Goal: Task Accomplishment & Management: Use online tool/utility

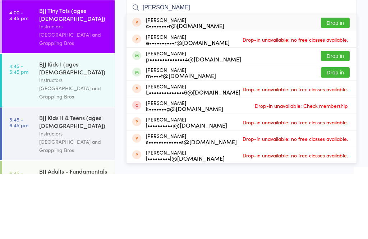
type input "[PERSON_NAME]"
click at [334, 116] on button "Drop in" at bounding box center [335, 121] width 29 height 10
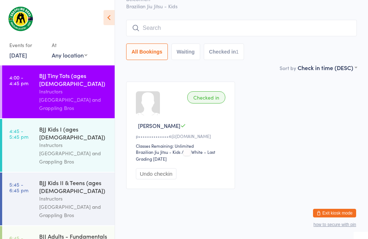
click at [249, 36] on input "search" at bounding box center [241, 28] width 231 height 17
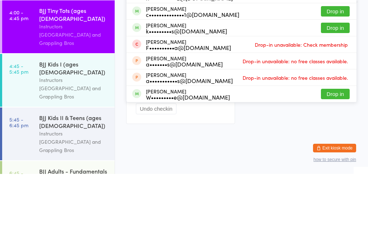
type input "Arc"
click at [332, 38] on button "Drop in" at bounding box center [335, 43] width 29 height 10
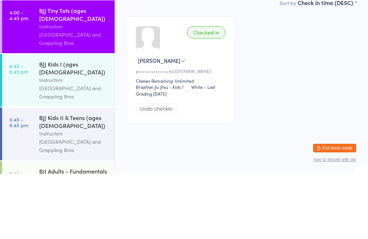
scroll to position [49, 0]
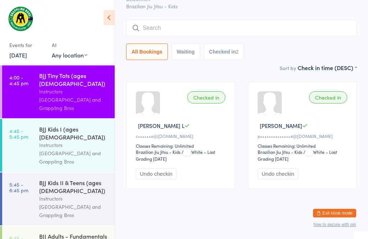
click at [260, 26] on input "search" at bounding box center [241, 28] width 231 height 17
click at [267, 26] on input "search" at bounding box center [241, 28] width 231 height 17
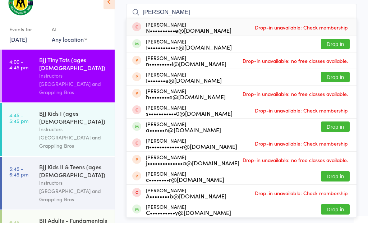
type input "[PERSON_NAME]"
click at [343, 55] on button "Drop in" at bounding box center [335, 60] width 29 height 10
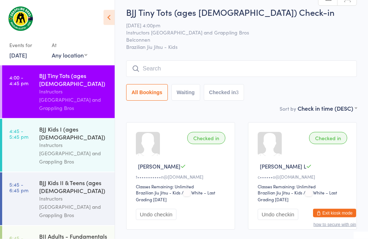
scroll to position [0, 0]
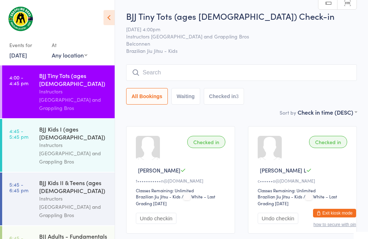
click at [175, 81] on input "search" at bounding box center [241, 72] width 231 height 17
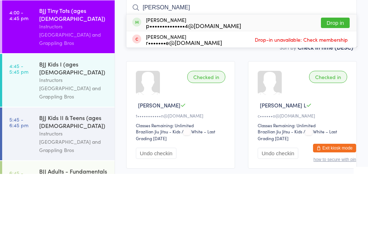
type input "[PERSON_NAME]"
click at [161, 82] on div "[PERSON_NAME] p••••••••••••••4@[DOMAIN_NAME]" at bounding box center [193, 88] width 95 height 12
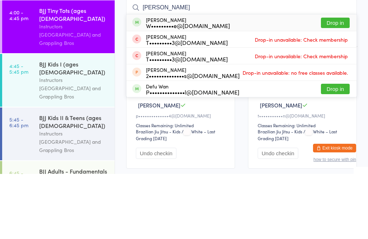
type input "[PERSON_NAME]"
click at [342, 83] on button "Drop in" at bounding box center [335, 88] width 29 height 10
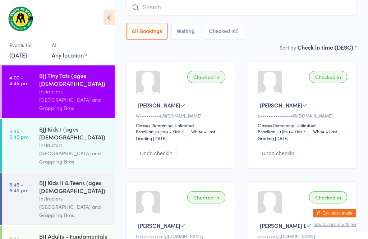
click at [337, 7] on input "search" at bounding box center [241, 7] width 231 height 17
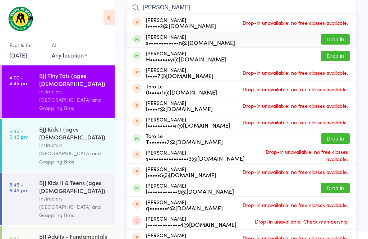
type input "[PERSON_NAME]"
click at [153, 35] on div "[PERSON_NAME] s••••••••••••n@[DOMAIN_NAME]" at bounding box center [190, 40] width 89 height 12
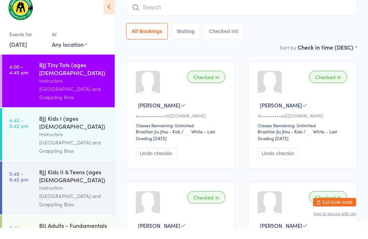
scroll to position [52, 0]
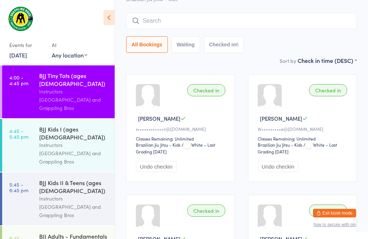
click at [62, 70] on div "BJJ Tiny Tots (ages [DEMOGRAPHIC_DATA]) Instructors [GEOGRAPHIC_DATA] and Grapp…" at bounding box center [77, 91] width 76 height 53
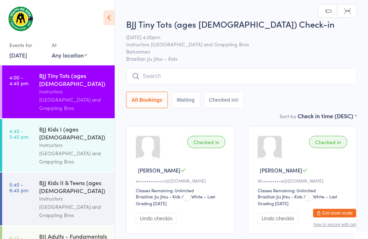
click at [209, 79] on input "search" at bounding box center [241, 76] width 231 height 17
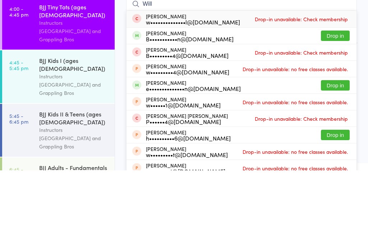
type input "Will"
click at [335, 82] on span "Drop-in unavailable: Check membership" at bounding box center [301, 87] width 97 height 11
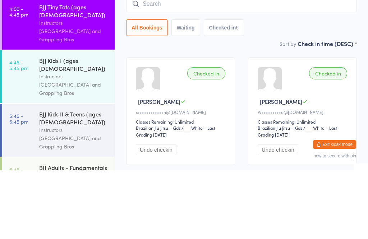
click at [60, 87] on div "Instructors [GEOGRAPHIC_DATA] and Grappling Bros" at bounding box center [73, 99] width 69 height 25
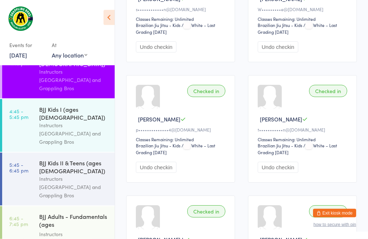
scroll to position [172, 0]
click at [62, 121] on div "Instructors [GEOGRAPHIC_DATA] and Grappling Bros" at bounding box center [73, 133] width 69 height 25
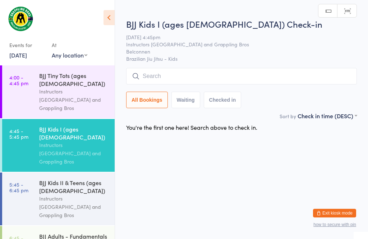
click at [55, 87] on div "Instructors [GEOGRAPHIC_DATA] and Grappling Bros" at bounding box center [73, 99] width 69 height 25
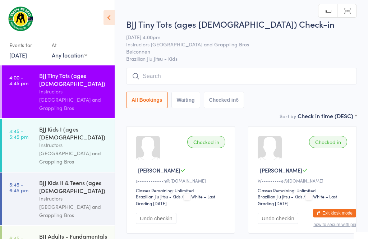
click at [312, 76] on input "search" at bounding box center [241, 76] width 231 height 17
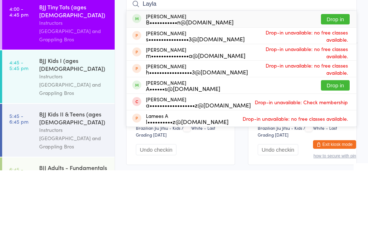
type input "Layla"
click at [344, 83] on button "Drop in" at bounding box center [335, 88] width 29 height 10
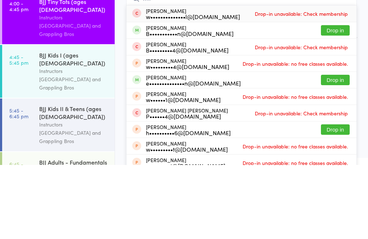
type input "will"
click at [338, 99] on button "Drop in" at bounding box center [335, 104] width 29 height 10
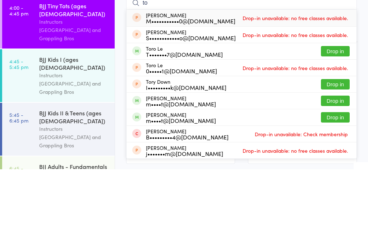
type input "to"
click at [174, 171] on div "m••••t@[DOMAIN_NAME]" at bounding box center [181, 174] width 70 height 6
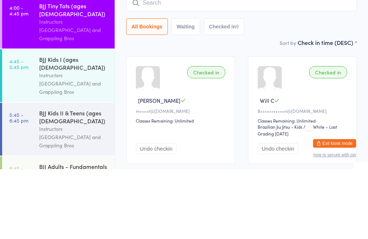
click at [266, 37] on div "BJJ Tiny Tots (ages [DEMOGRAPHIC_DATA]) Check-in [DATE] 4:00pm Instructors [GEO…" at bounding box center [241, 59] width 231 height 98
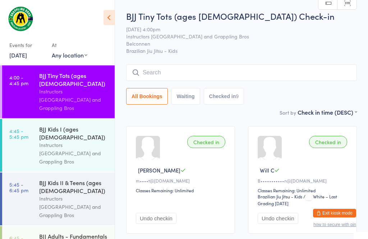
click at [300, 76] on input "search" at bounding box center [241, 72] width 231 height 17
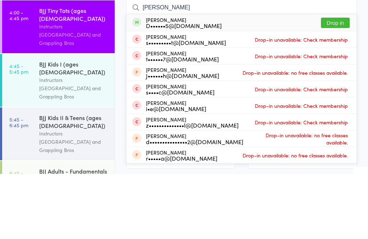
type input "[PERSON_NAME]"
click at [343, 83] on button "Drop in" at bounding box center [335, 88] width 29 height 10
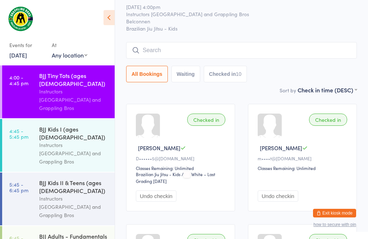
scroll to position [22, 0]
click at [151, 59] on input "search" at bounding box center [241, 51] width 231 height 17
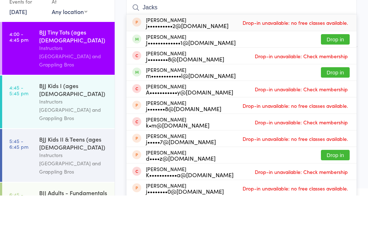
type input "Jacks"
click at [341, 78] on button "Drop in" at bounding box center [335, 83] width 29 height 10
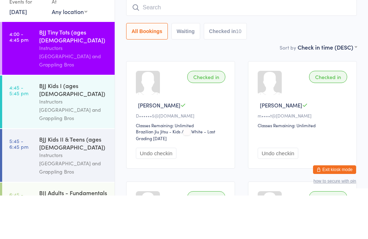
scroll to position [65, 0]
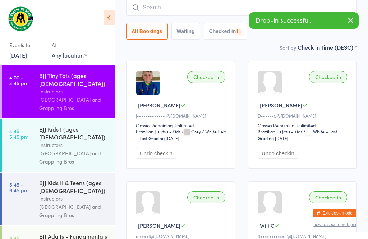
click at [62, 125] on div "BJJ Kids I (ages [DEMOGRAPHIC_DATA])" at bounding box center [73, 133] width 69 height 16
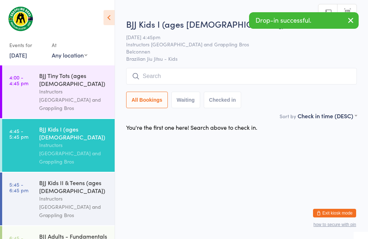
click at [206, 69] on input "search" at bounding box center [241, 76] width 231 height 17
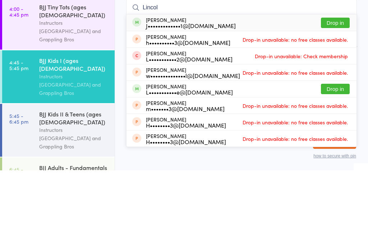
type input "Lincol"
click at [340, 86] on button "Drop in" at bounding box center [335, 91] width 29 height 10
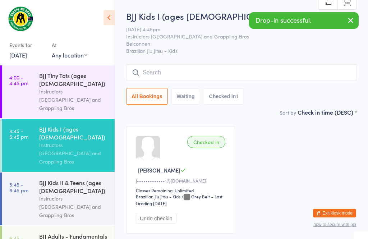
click at [45, 77] on div "BJJ Tiny Tots (ages [DEMOGRAPHIC_DATA])" at bounding box center [73, 80] width 69 height 16
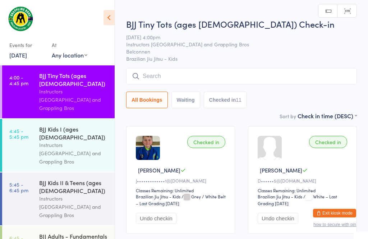
click at [188, 71] on input "search" at bounding box center [241, 76] width 231 height 17
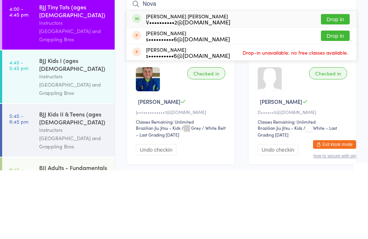
type input "Nova"
click at [336, 83] on button "Drop in" at bounding box center [335, 88] width 29 height 10
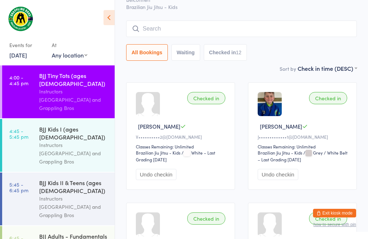
scroll to position [39, 0]
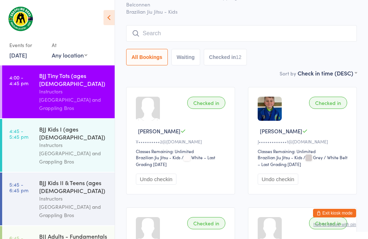
click at [278, 24] on div "BJJ Tiny Tots (ages [DEMOGRAPHIC_DATA]) Check-in [DATE] 4:00pm Instructors [GEO…" at bounding box center [241, 20] width 231 height 98
click at [302, 30] on input "search" at bounding box center [241, 33] width 231 height 17
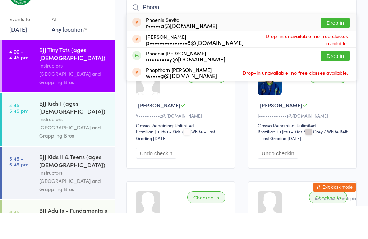
type input "Phoen"
click at [343, 77] on button "Drop in" at bounding box center [335, 82] width 29 height 10
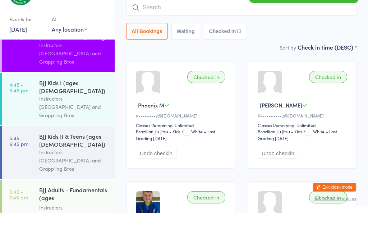
scroll to position [21, 0]
click at [39, 98] on link "4:45 - 5:45 pm BJJ Kids I (ages [DEMOGRAPHIC_DATA]) Instructors [GEOGRAPHIC_DAT…" at bounding box center [58, 124] width 113 height 53
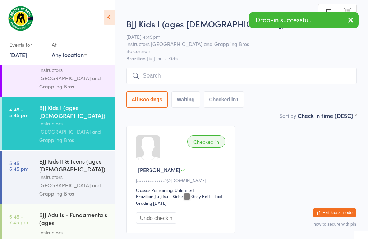
scroll to position [0, 0]
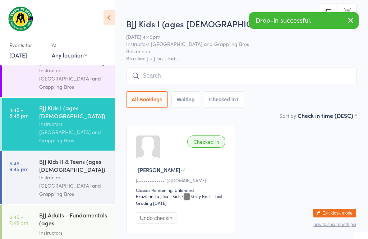
click at [272, 71] on input "search" at bounding box center [241, 76] width 231 height 17
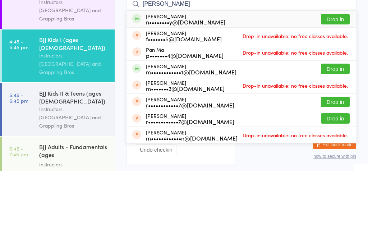
type input "[PERSON_NAME]"
click at [335, 82] on button "Drop in" at bounding box center [335, 87] width 29 height 10
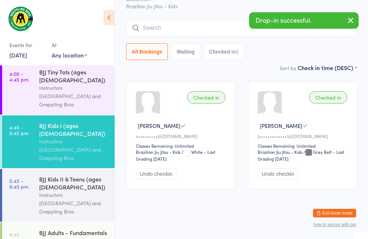
scroll to position [3, 0]
click at [49, 73] on div "BJJ Tiny Tots (ages [DEMOGRAPHIC_DATA])" at bounding box center [73, 76] width 69 height 16
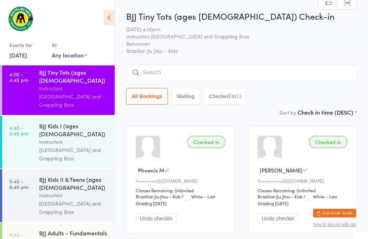
click at [217, 66] on input "search" at bounding box center [241, 72] width 231 height 17
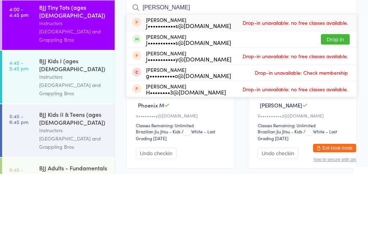
type input "[PERSON_NAME]"
click at [340, 99] on button "Drop in" at bounding box center [335, 104] width 29 height 10
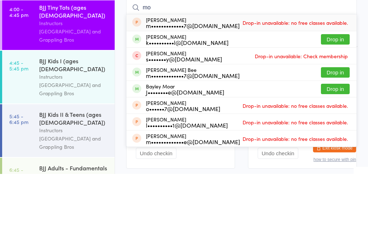
type input "m"
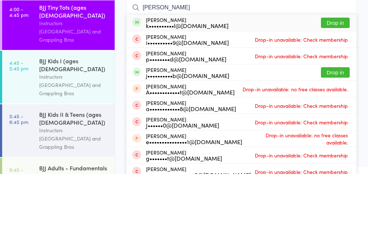
click at [338, 64] on input "[PERSON_NAME]" at bounding box center [241, 72] width 231 height 17
type input "[PERSON_NAME]"
click at [336, 83] on button "Drop in" at bounding box center [335, 88] width 29 height 10
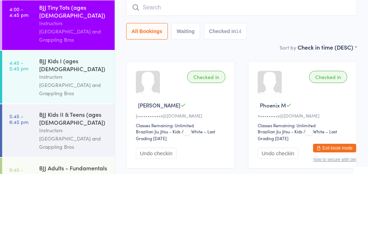
scroll to position [65, 0]
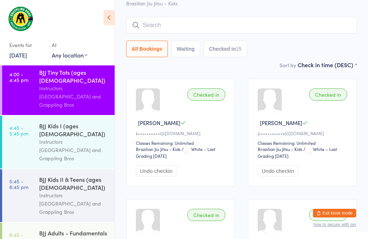
click at [231, 25] on input "search" at bounding box center [241, 25] width 231 height 17
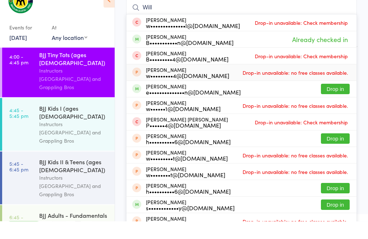
type input "Will"
click at [163, 91] on div "w•••••••••4@[DOMAIN_NAME]" at bounding box center [187, 94] width 83 height 6
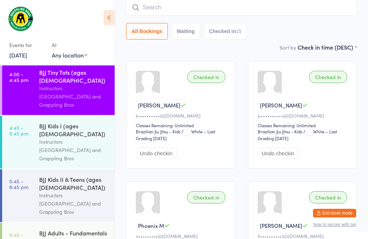
click at [170, 6] on input "search" at bounding box center [241, 7] width 231 height 17
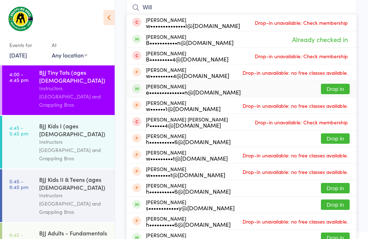
type input "Will"
click at [157, 87] on div "[PERSON_NAME] e••••••••••••••n@[DOMAIN_NAME]" at bounding box center [193, 89] width 95 height 12
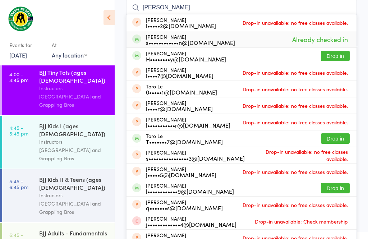
type input "[PERSON_NAME]"
click at [184, 45] on div "s••••••••••••n@[DOMAIN_NAME]" at bounding box center [190, 43] width 89 height 6
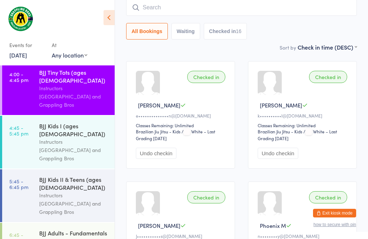
click at [249, 6] on input "search" at bounding box center [241, 7] width 231 height 17
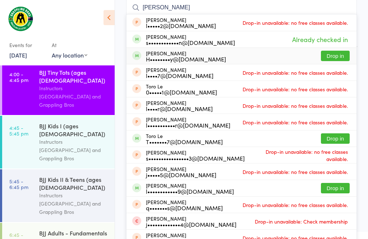
type input "[PERSON_NAME]"
click at [293, 55] on div "[PERSON_NAME] H••••••••y@[DOMAIN_NAME] Drop in" at bounding box center [242, 56] width 230 height 16
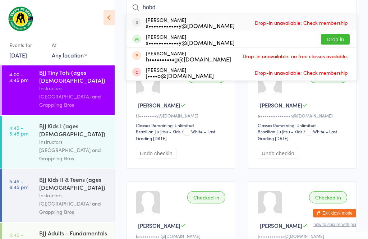
type input "hobd"
click at [347, 37] on button "Drop in" at bounding box center [335, 39] width 29 height 10
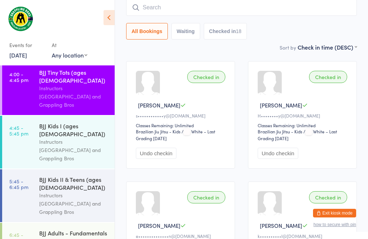
click at [161, 7] on input "search" at bounding box center [241, 7] width 231 height 17
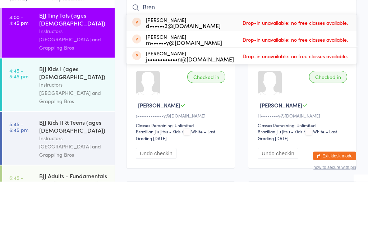
scroll to position [0, 0]
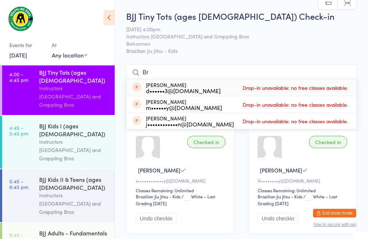
type input "B"
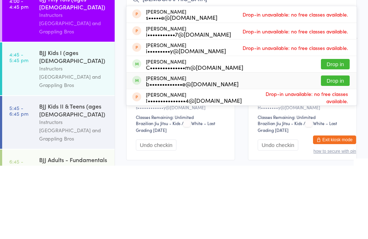
type input "[DEMOGRAPHIC_DATA]"
click at [201, 154] on div "b•••••••••••••e@[DOMAIN_NAME]" at bounding box center [192, 157] width 93 height 6
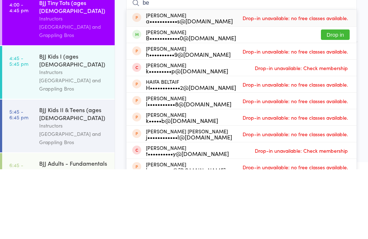
type input "b"
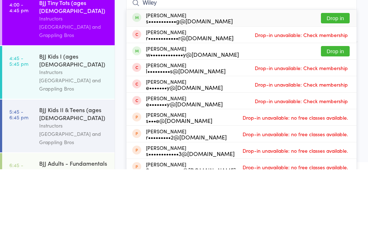
type input "Wiley"
click at [212, 88] on div "s•••••••••••g@[DOMAIN_NAME]" at bounding box center [189, 91] width 87 height 6
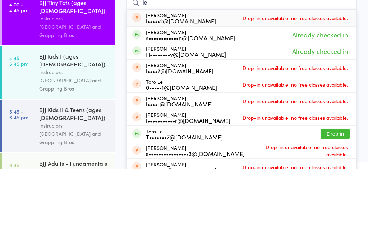
type input "l"
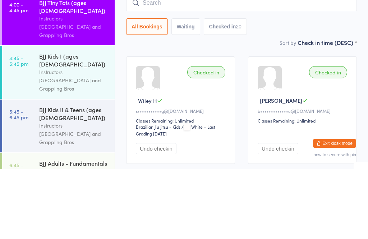
click at [185, 64] on input "search" at bounding box center [241, 72] width 231 height 17
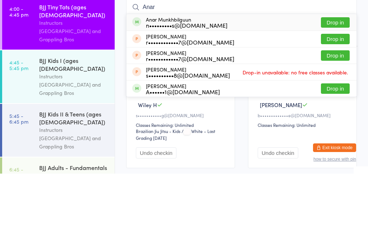
type input "Anar"
click at [340, 83] on button "Drop in" at bounding box center [335, 88] width 29 height 10
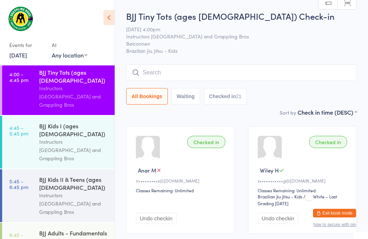
click at [208, 74] on input "search" at bounding box center [241, 72] width 231 height 17
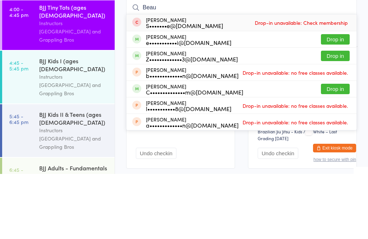
type input "Beau"
click at [338, 116] on button "Drop in" at bounding box center [335, 121] width 29 height 10
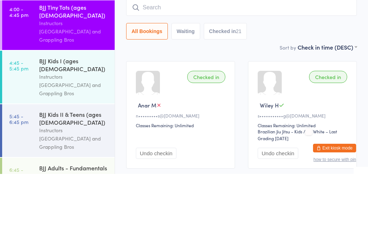
scroll to position [65, 0]
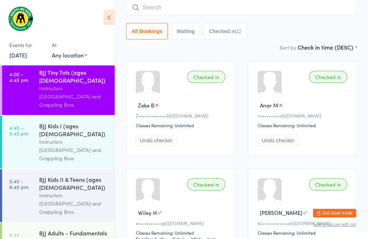
click at [159, 7] on input "search" at bounding box center [241, 7] width 231 height 17
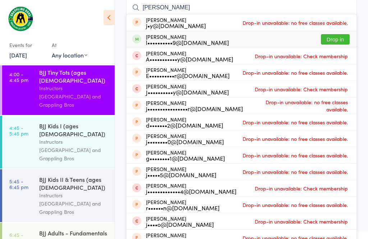
type input "[PERSON_NAME]"
click at [172, 38] on div "[PERSON_NAME] l••••••••••9@[DOMAIN_NAME]" at bounding box center [187, 40] width 83 height 12
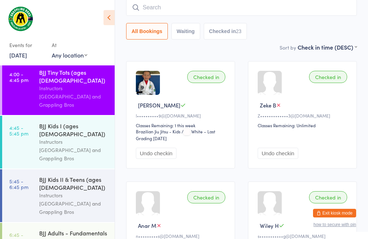
scroll to position [65, 0]
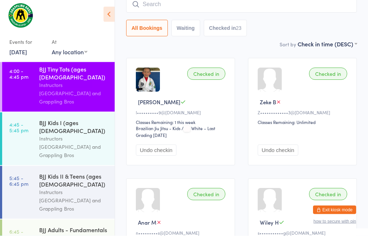
click at [68, 116] on div "BJJ Kids I (ages [DEMOGRAPHIC_DATA]) Instructors [GEOGRAPHIC_DATA] and Grapplin…" at bounding box center [77, 142] width 76 height 53
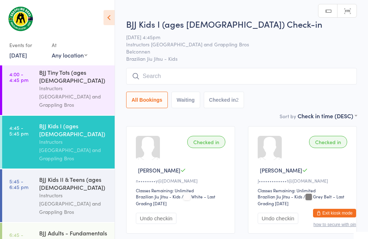
click at [193, 77] on input "search" at bounding box center [241, 76] width 231 height 17
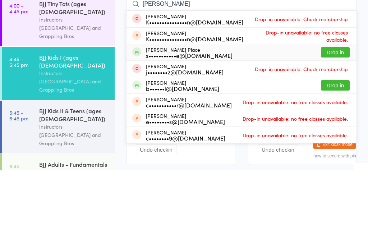
type input "[PERSON_NAME]"
click at [305, 113] on div "[PERSON_NAME] Place s•••••••••••e@[DOMAIN_NAME] Drop in" at bounding box center [242, 121] width 230 height 16
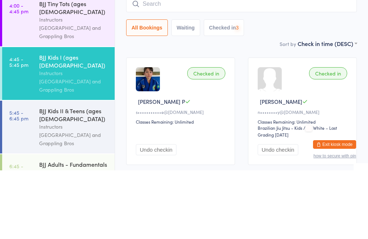
scroll to position [49, 0]
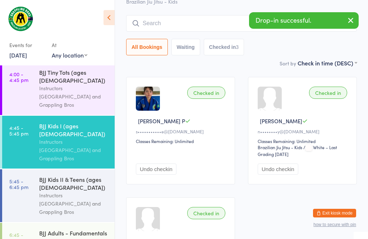
click at [357, 20] on button "button" at bounding box center [351, 21] width 16 height 17
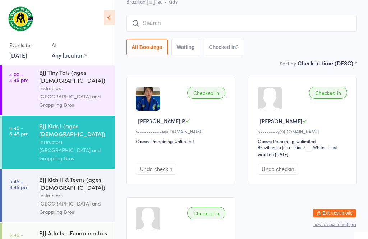
click at [222, 19] on input "search" at bounding box center [241, 23] width 231 height 17
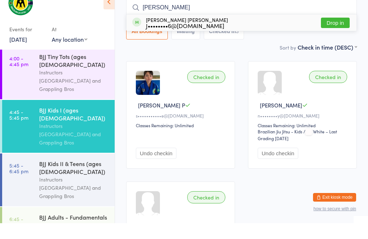
type input "[PERSON_NAME]"
click at [196, 38] on div "J••••••••6@[DOMAIN_NAME]" at bounding box center [187, 41] width 82 height 6
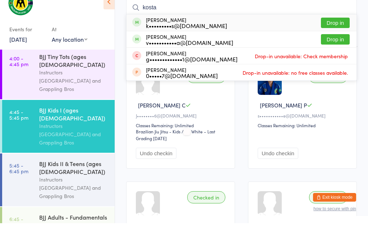
type input "kosta"
click at [334, 50] on button "Drop in" at bounding box center [335, 55] width 29 height 10
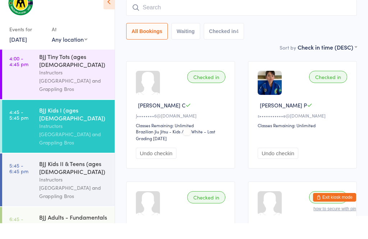
scroll to position [65, 0]
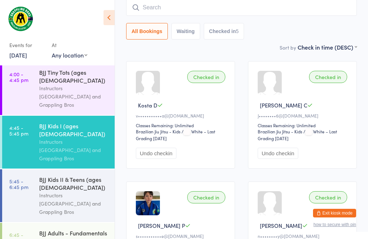
click at [158, 12] on input "search" at bounding box center [241, 7] width 231 height 17
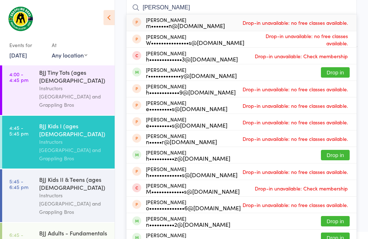
type input "[PERSON_NAME]"
click at [335, 69] on button "Drop in" at bounding box center [335, 72] width 29 height 10
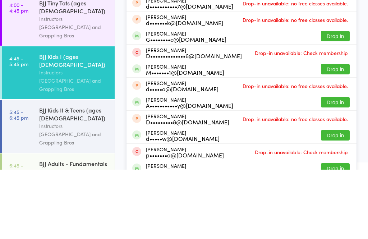
type input "[PERSON_NAME]"
click at [137, 167] on span at bounding box center [136, 171] width 9 height 9
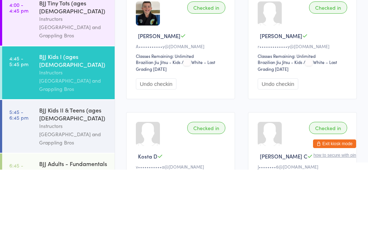
scroll to position [16, 0]
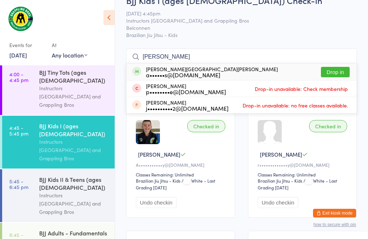
type input "[PERSON_NAME]"
click at [340, 71] on button "Drop in" at bounding box center [335, 72] width 29 height 10
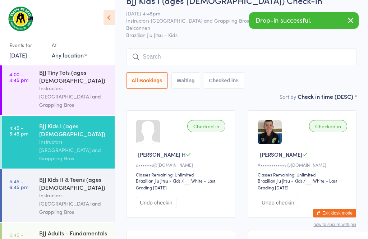
click at [206, 53] on input "search" at bounding box center [241, 57] width 231 height 17
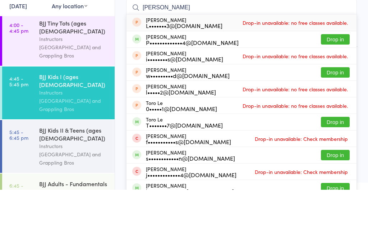
type input "[PERSON_NAME]"
click at [337, 83] on button "Drop in" at bounding box center [335, 88] width 29 height 10
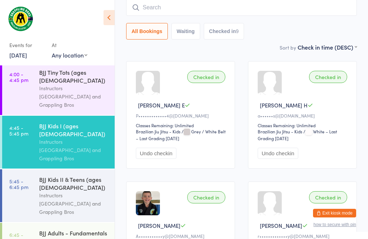
click at [206, 4] on input "search" at bounding box center [241, 7] width 231 height 17
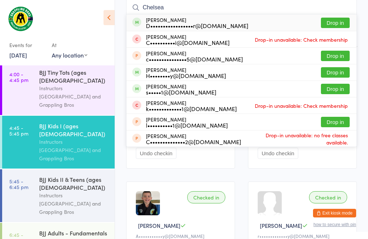
type input "Chelsea"
click at [181, 24] on div "D•••••••••••••••••r@[DOMAIN_NAME]" at bounding box center [197, 26] width 103 height 6
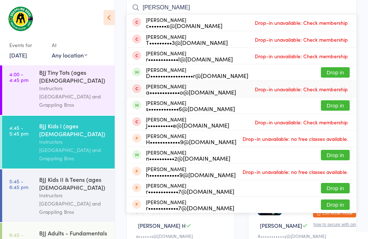
type input "[PERSON_NAME]"
click at [204, 85] on div "[PERSON_NAME] a••••••••••••o@[DOMAIN_NAME]" at bounding box center [191, 89] width 90 height 12
type input "[PERSON_NAME]"
click at [192, 73] on div "D•••••••••••••••••r@[DOMAIN_NAME]" at bounding box center [197, 76] width 103 height 6
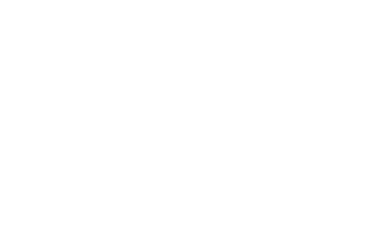
scroll to position [0, 0]
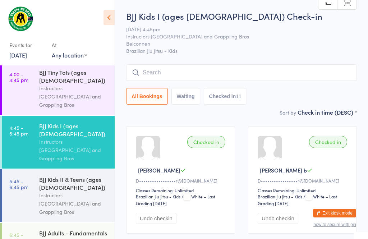
click at [189, 76] on input "search" at bounding box center [241, 72] width 231 height 17
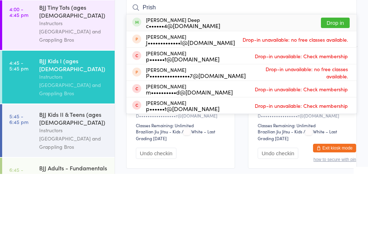
type input "Prish"
click at [197, 88] on div "c••••••4@[DOMAIN_NAME]" at bounding box center [183, 91] width 74 height 6
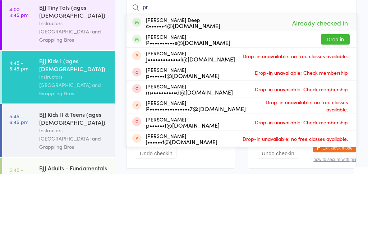
type input "p"
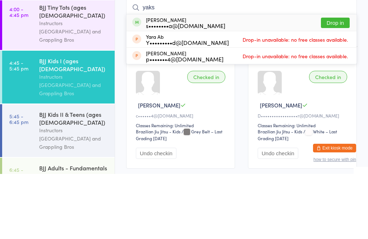
type input "yaks"
click at [337, 83] on button "Drop in" at bounding box center [335, 88] width 29 height 10
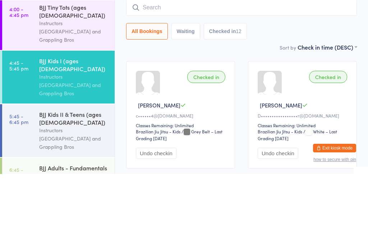
scroll to position [65, 0]
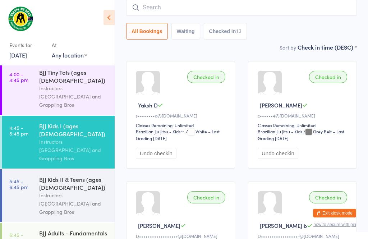
click at [202, 11] on input "search" at bounding box center [241, 7] width 231 height 17
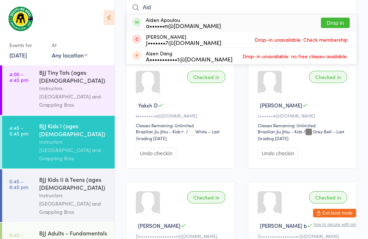
type input "Aid"
click at [337, 20] on button "Drop in" at bounding box center [335, 23] width 29 height 10
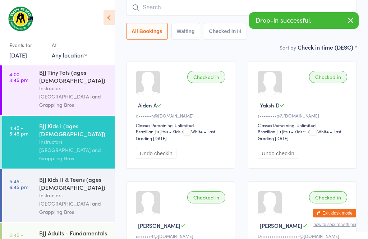
click at [204, 16] on input "search" at bounding box center [241, 7] width 231 height 17
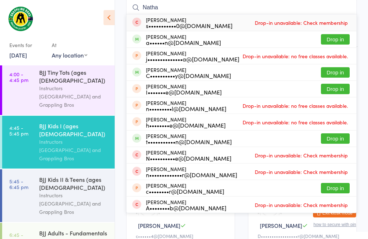
type input "Natha"
click at [335, 38] on button "Drop in" at bounding box center [335, 39] width 29 height 10
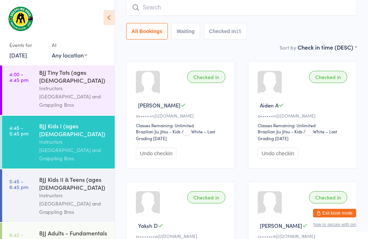
click at [218, 12] on input "search" at bounding box center [241, 7] width 231 height 17
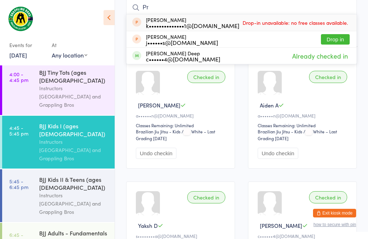
type input "Pr"
click at [345, 35] on button "Drop in" at bounding box center [335, 39] width 29 height 10
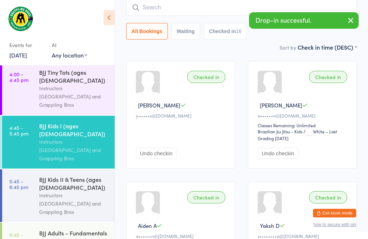
click at [184, 5] on input "search" at bounding box center [241, 7] width 231 height 17
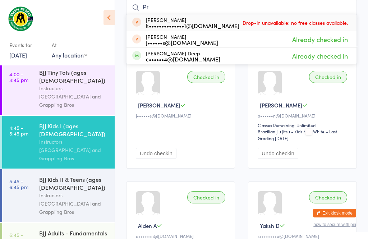
click at [92, 32] on div at bounding box center [53, 21] width 89 height 26
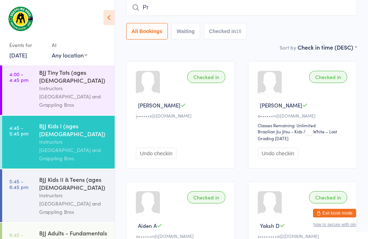
click at [162, 11] on input "Pr" at bounding box center [241, 7] width 231 height 17
type input "P"
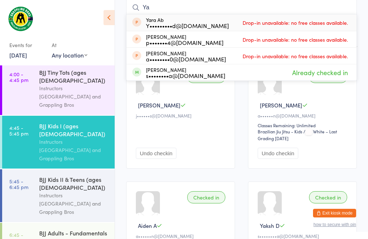
type input "Ya"
click at [92, 13] on div at bounding box center [53, 21] width 89 height 26
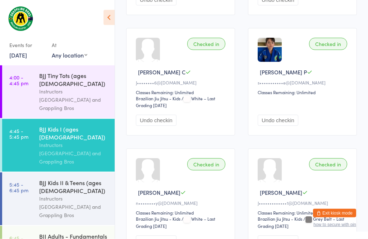
scroll to position [822, 0]
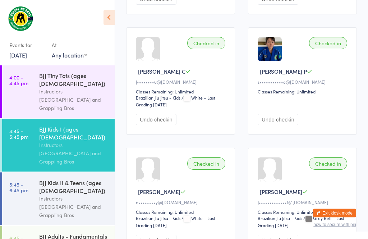
click at [53, 141] on div "Instructors [GEOGRAPHIC_DATA] and Grappling Bros" at bounding box center [73, 153] width 69 height 25
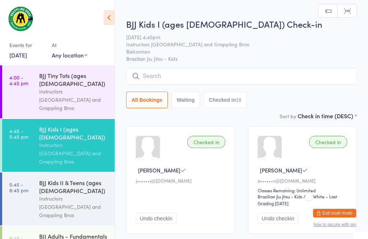
click at [146, 73] on input "search" at bounding box center [241, 76] width 231 height 17
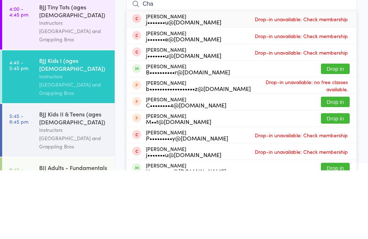
type input "Cha"
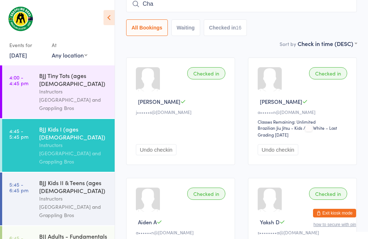
click at [56, 141] on div "Instructors [GEOGRAPHIC_DATA] and Grappling Bros" at bounding box center [73, 153] width 69 height 25
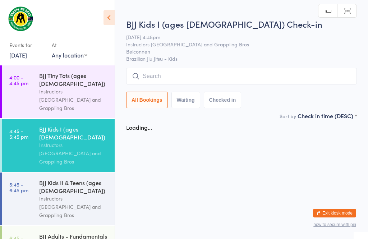
scroll to position [0, 0]
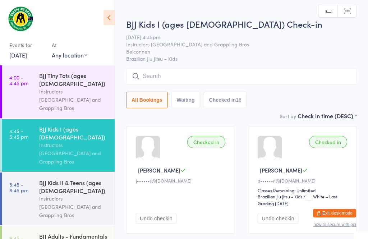
click at [181, 67] on div "BJJ Kids I (ages 7-10) Check-in 17 Sep 4:45pm Instructors Canberra and Grapplin…" at bounding box center [241, 65] width 231 height 94
click at [153, 77] on input "search" at bounding box center [241, 76] width 231 height 17
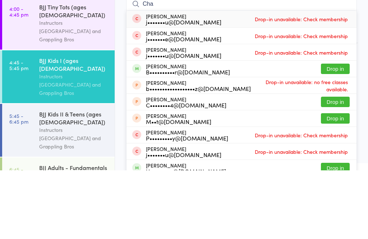
type input "Cha"
click at [337, 132] on button "Drop in" at bounding box center [335, 137] width 29 height 10
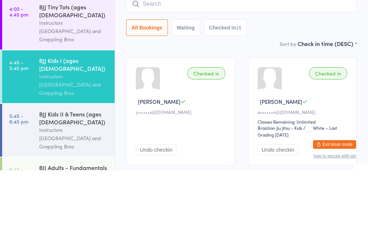
scroll to position [69, 0]
